Goal: Transaction & Acquisition: Download file/media

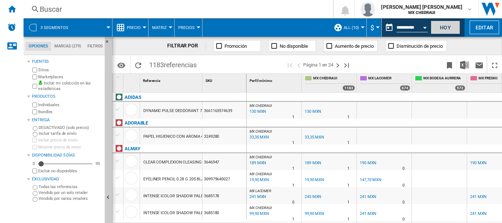
click at [436, 23] on button "Hoy" at bounding box center [445, 28] width 29 height 14
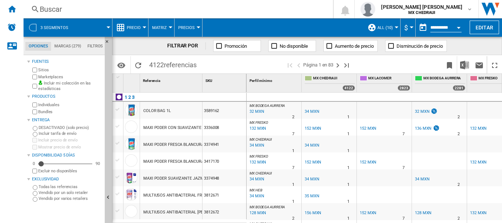
click at [30, 28] on div at bounding box center [32, 27] width 7 height 7
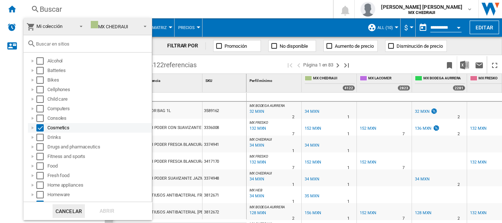
click at [42, 127] on div "Select" at bounding box center [39, 127] width 7 height 7
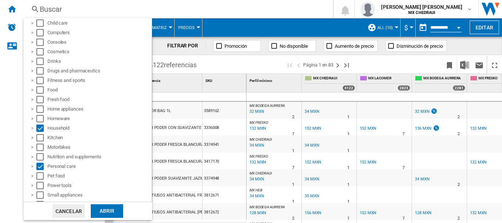
scroll to position [122, 0]
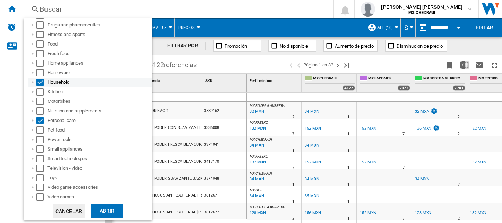
click at [38, 83] on div "Select" at bounding box center [39, 82] width 7 height 7
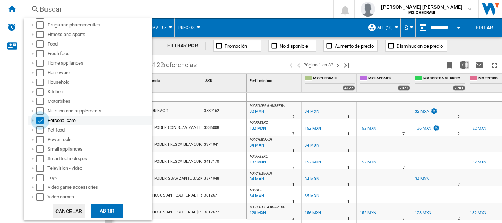
click at [42, 120] on div "Select" at bounding box center [39, 120] width 7 height 7
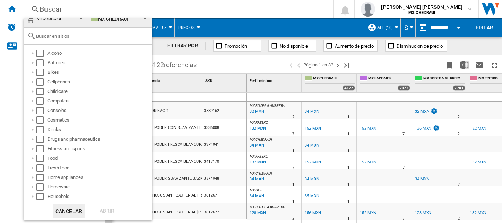
scroll to position [0, 0]
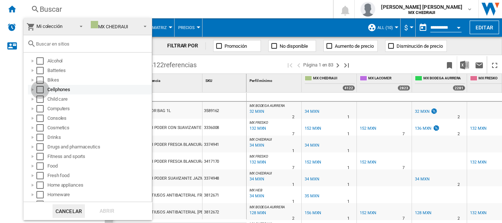
click at [39, 89] on div "Select" at bounding box center [39, 89] width 7 height 7
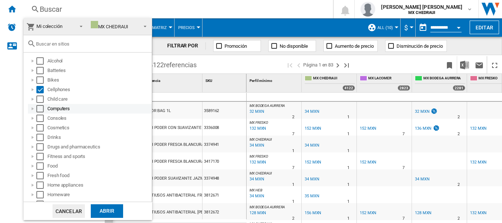
click at [40, 108] on div "Select" at bounding box center [39, 108] width 7 height 7
click at [42, 117] on div "Select" at bounding box center [39, 118] width 7 height 7
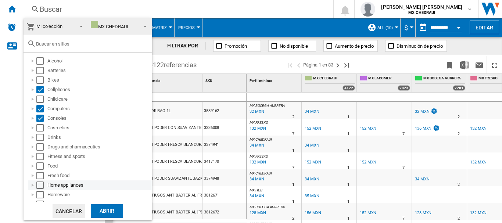
click at [32, 186] on div at bounding box center [32, 185] width 7 height 7
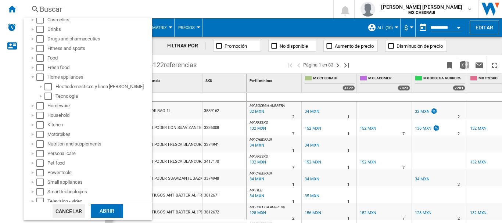
scroll to position [110, 0]
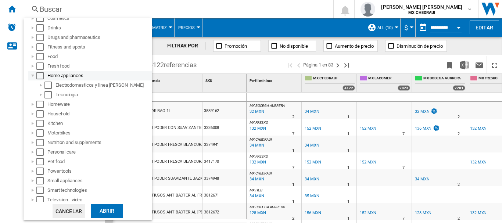
click at [41, 79] on div "Home appliances" at bounding box center [90, 76] width 124 height 10
click at [41, 87] on div at bounding box center [40, 85] width 7 height 7
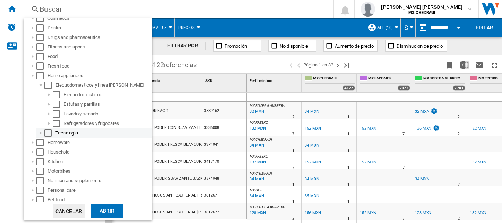
click at [39, 131] on div at bounding box center [40, 132] width 7 height 7
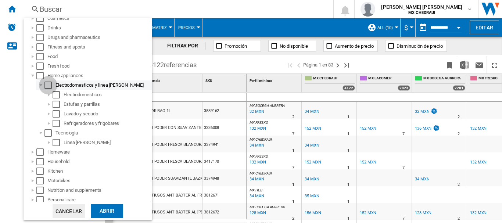
click at [50, 85] on div "Select" at bounding box center [48, 85] width 7 height 7
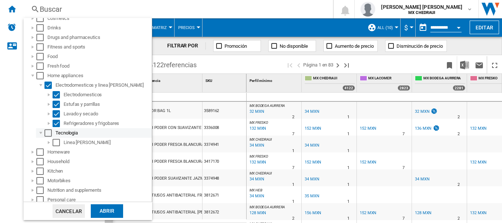
click at [46, 132] on div "Select" at bounding box center [48, 132] width 7 height 7
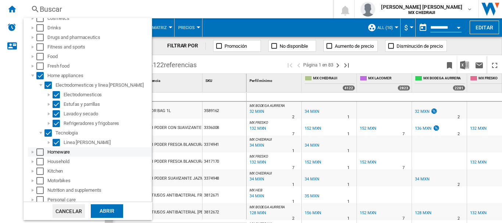
click at [29, 151] on div at bounding box center [32, 152] width 7 height 7
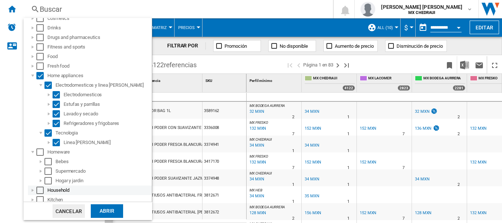
click at [32, 194] on div at bounding box center [32, 190] width 7 height 7
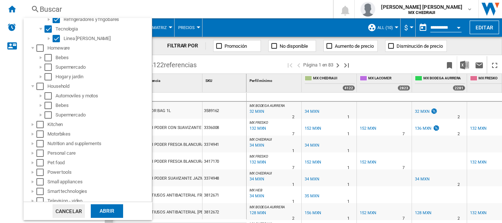
scroll to position [215, 0]
click at [33, 122] on div at bounding box center [32, 123] width 7 height 7
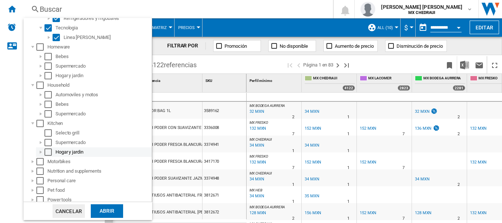
click at [39, 151] on div at bounding box center [40, 152] width 7 height 7
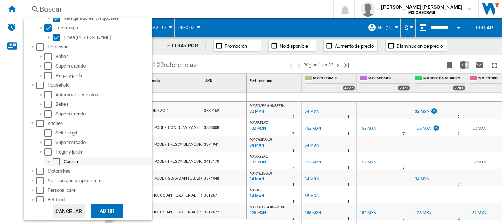
click at [48, 161] on div at bounding box center [48, 161] width 7 height 7
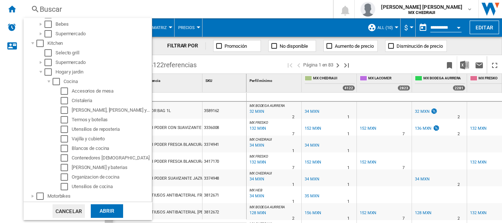
scroll to position [320, 0]
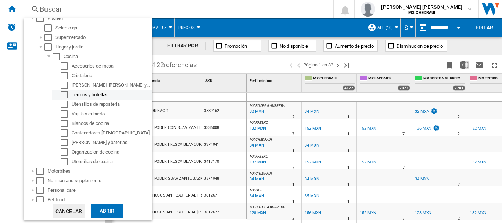
click at [65, 95] on div "Select" at bounding box center [64, 94] width 7 height 7
click at [65, 93] on div "Select" at bounding box center [64, 94] width 7 height 7
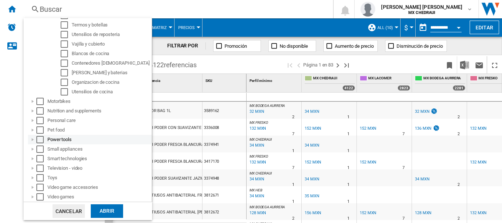
click at [34, 136] on div at bounding box center [32, 139] width 7 height 7
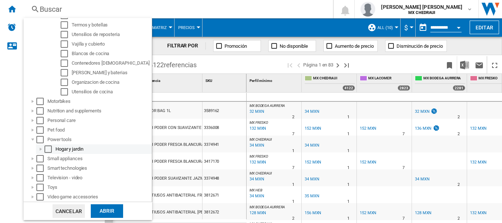
click at [36, 150] on div "Hogar y jardin" at bounding box center [94, 150] width 116 height 10
click at [39, 149] on div at bounding box center [40, 149] width 7 height 7
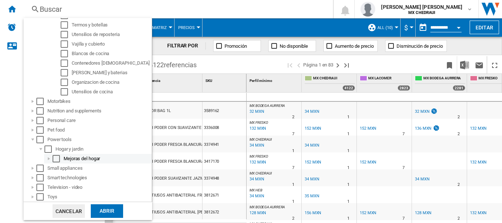
click at [49, 158] on div at bounding box center [48, 158] width 7 height 7
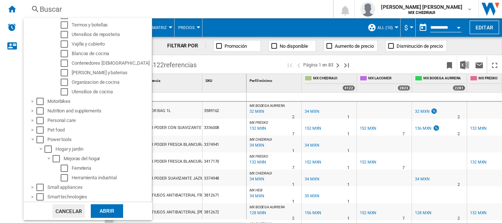
scroll to position [428, 0]
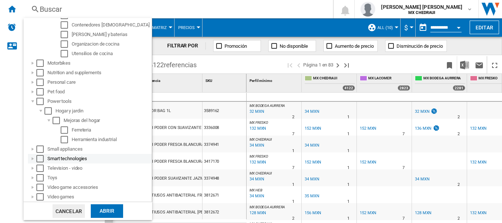
click at [32, 157] on div at bounding box center [32, 158] width 7 height 7
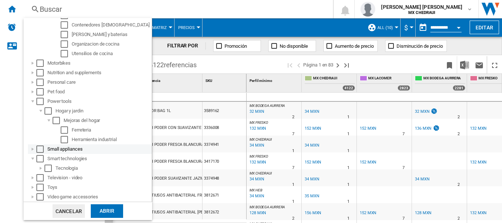
click at [33, 150] on div at bounding box center [32, 149] width 7 height 7
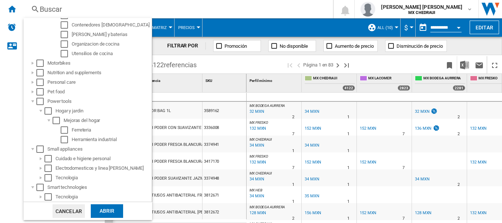
scroll to position [466, 0]
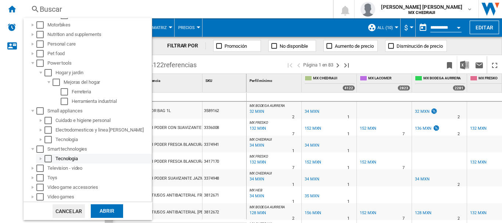
click at [41, 157] on div at bounding box center [40, 158] width 7 height 7
click at [47, 157] on div "Select" at bounding box center [48, 158] width 7 height 7
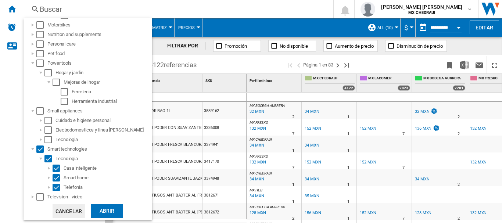
scroll to position [495, 0]
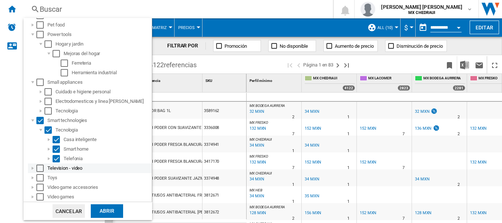
click at [38, 167] on div "Select" at bounding box center [39, 168] width 7 height 7
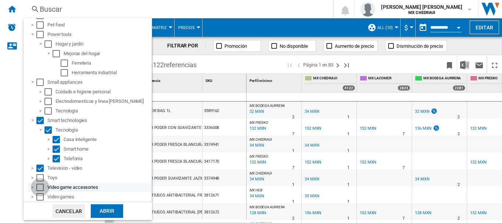
click at [39, 186] on div "Select" at bounding box center [39, 187] width 7 height 7
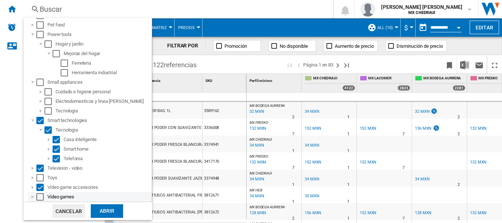
click at [39, 193] on div "Select" at bounding box center [39, 196] width 7 height 7
click at [104, 212] on div "Abrir" at bounding box center [107, 212] width 32 height 14
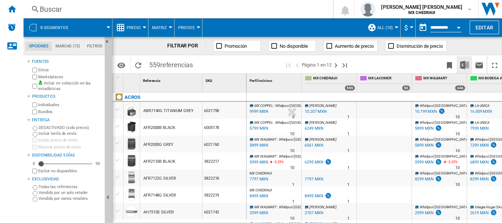
click at [463, 65] on img "Descargar en Excel" at bounding box center [465, 65] width 9 height 9
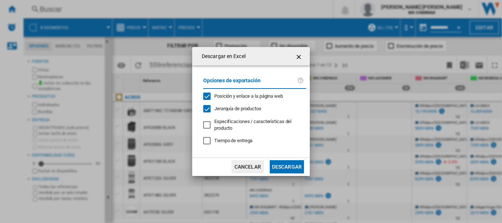
click at [278, 164] on button "Descargar" at bounding box center [287, 166] width 34 height 13
